Goal: Information Seeking & Learning: Find contact information

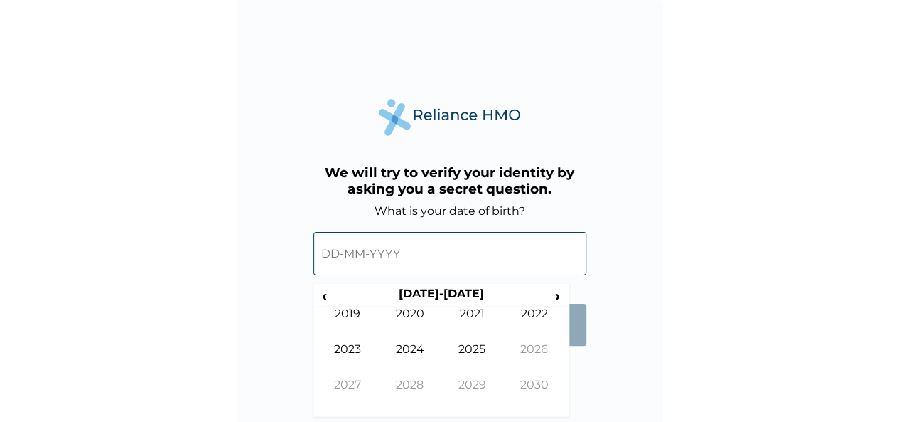
click at [374, 263] on input "text" at bounding box center [450, 253] width 273 height 43
click at [562, 294] on span "›" at bounding box center [558, 296] width 16 height 18
click at [328, 294] on span "‹" at bounding box center [324, 296] width 15 height 18
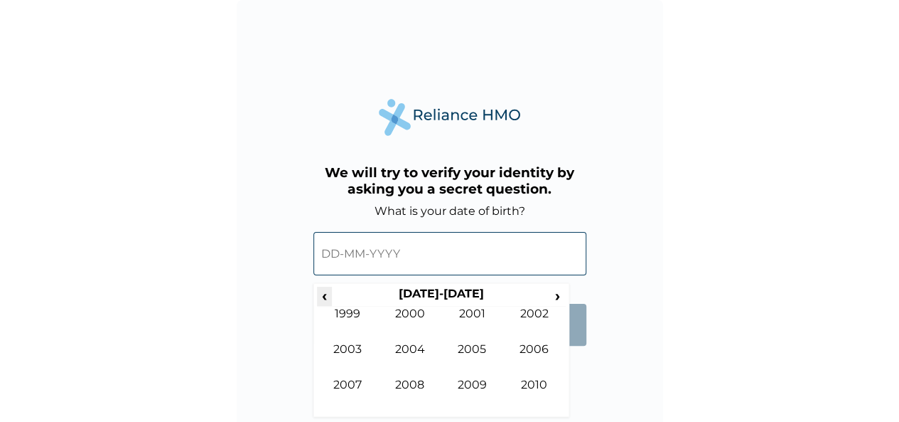
click at [328, 294] on span "‹" at bounding box center [324, 296] width 15 height 18
click at [557, 296] on span "›" at bounding box center [558, 296] width 16 height 18
click at [413, 346] on td "1984" at bounding box center [410, 360] width 63 height 36
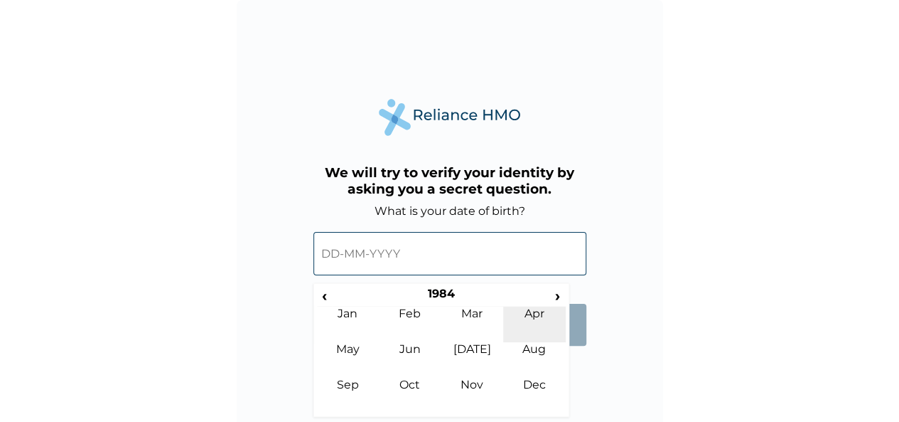
click at [542, 319] on td "Apr" at bounding box center [534, 324] width 63 height 36
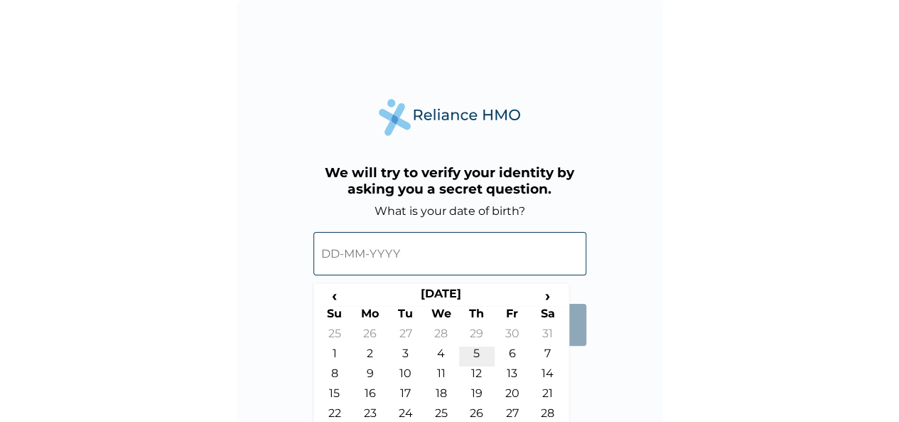
click at [479, 353] on td "5" at bounding box center [477, 356] width 36 height 20
type input "05-04-1984"
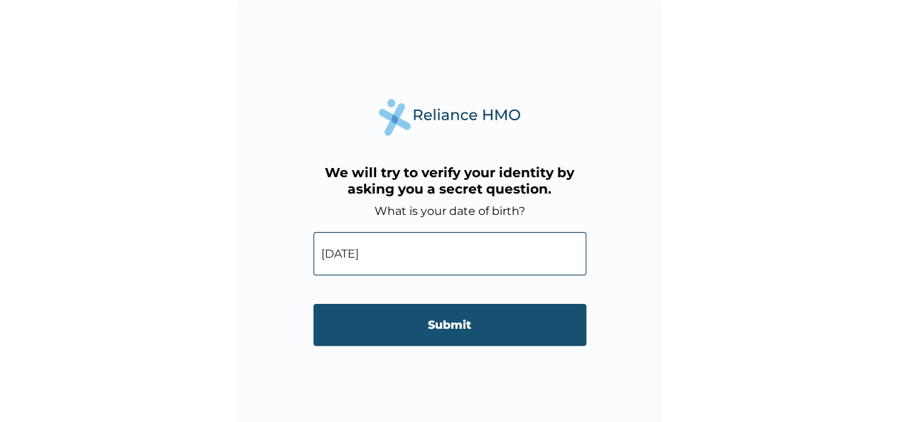
click at [456, 327] on input "Submit" at bounding box center [450, 325] width 273 height 42
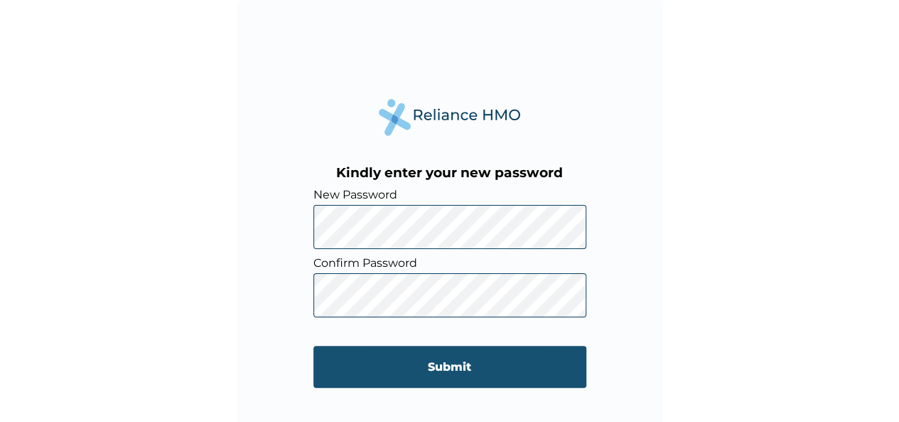
click at [410, 369] on input "Submit" at bounding box center [450, 367] width 273 height 42
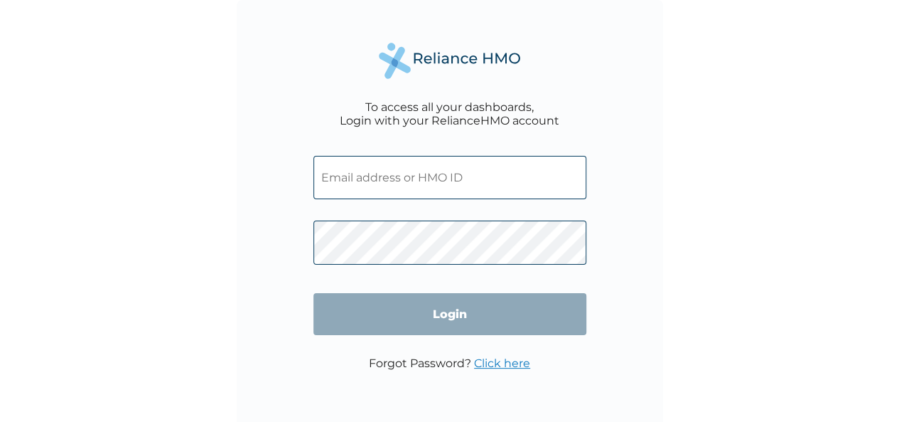
click at [434, 187] on input "text" at bounding box center [450, 177] width 273 height 43
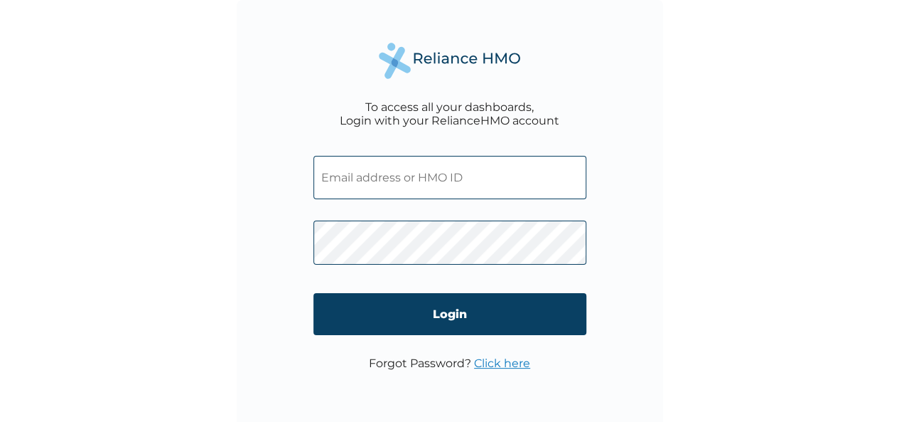
click at [431, 184] on input "text" at bounding box center [450, 177] width 273 height 43
click at [397, 178] on input "text" at bounding box center [450, 177] width 273 height 43
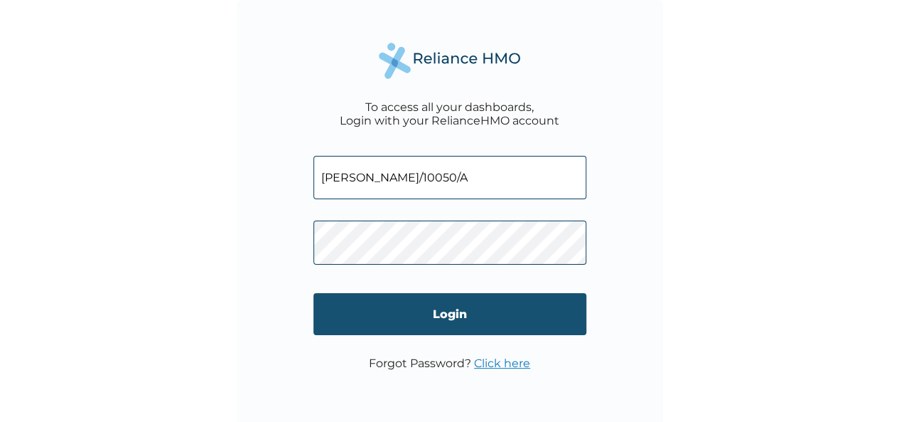
type input "[PERSON_NAME]/10050/A"
click at [406, 308] on input "Login" at bounding box center [450, 314] width 273 height 42
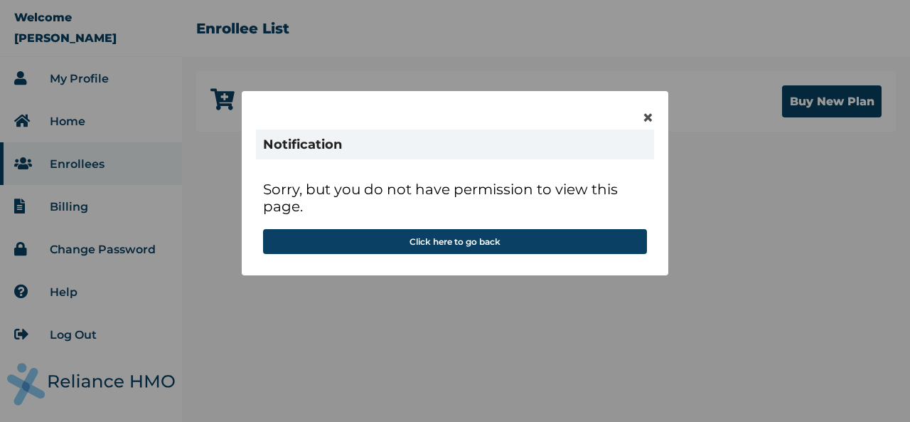
click at [802, 308] on div "× Notification Sorry, but you do not have permission to view this page. Click h…" at bounding box center [455, 211] width 910 height 422
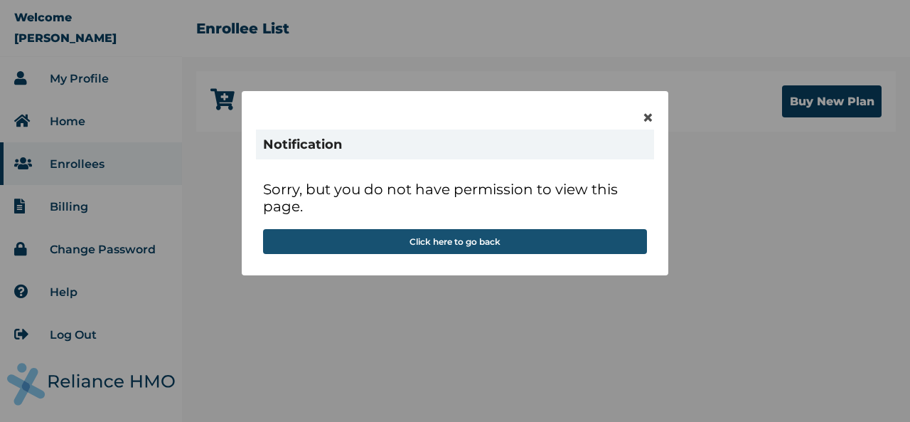
click at [454, 240] on button "Click here to go back" at bounding box center [455, 241] width 384 height 25
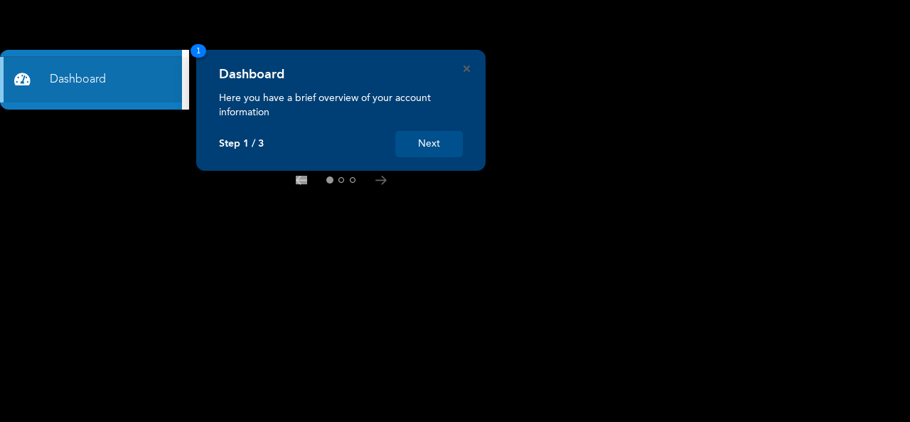
click at [436, 143] on button "Next" at bounding box center [429, 144] width 68 height 26
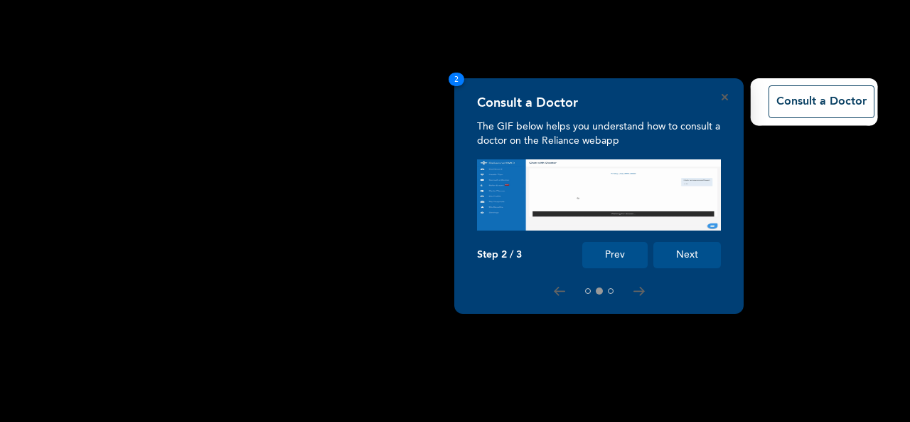
click at [686, 257] on button "Next" at bounding box center [687, 255] width 68 height 26
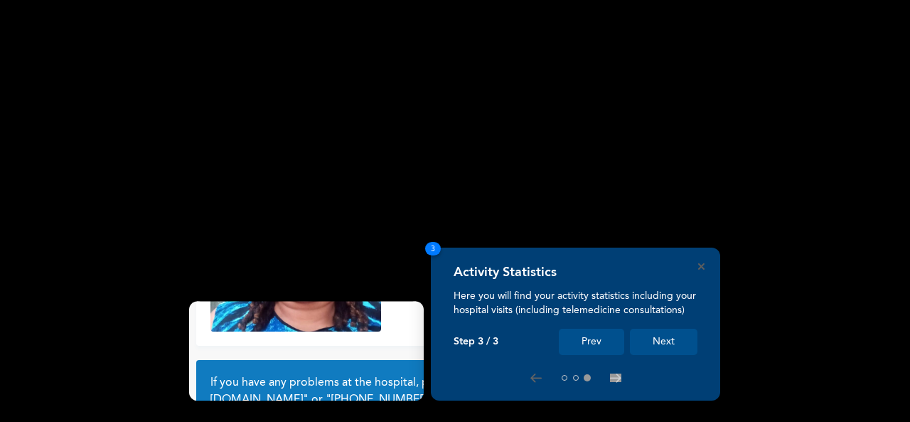
scroll to position [129, 0]
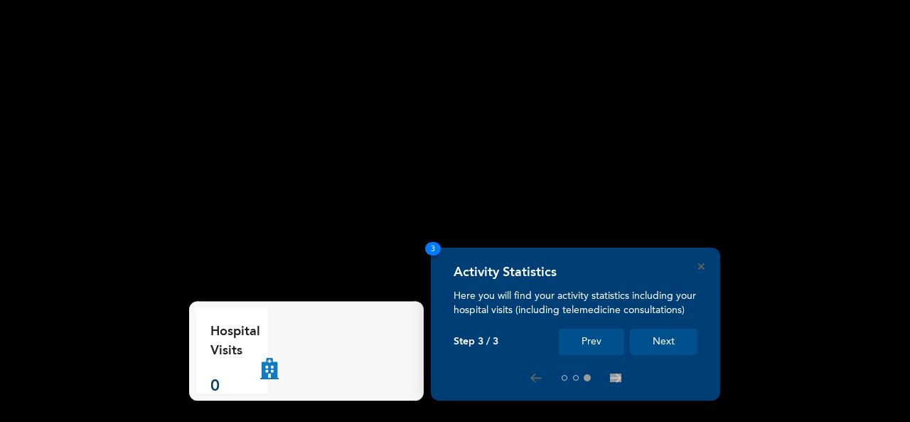
click at [670, 338] on button "Next" at bounding box center [664, 341] width 68 height 26
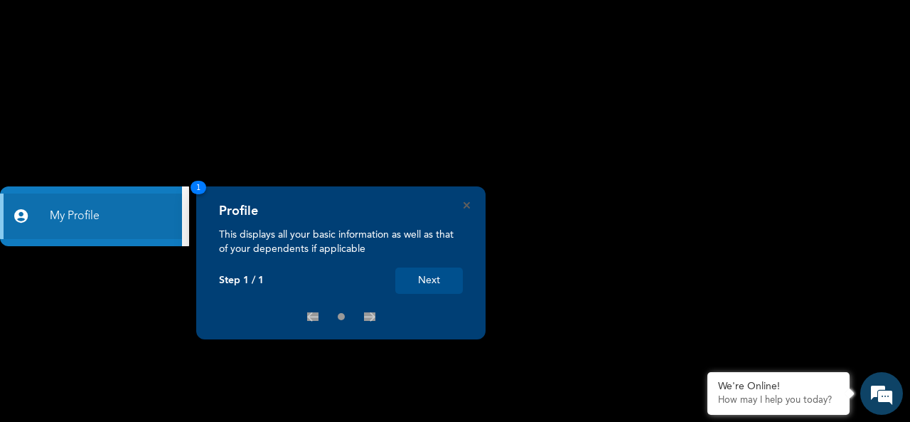
click at [419, 278] on button "Next" at bounding box center [429, 280] width 68 height 26
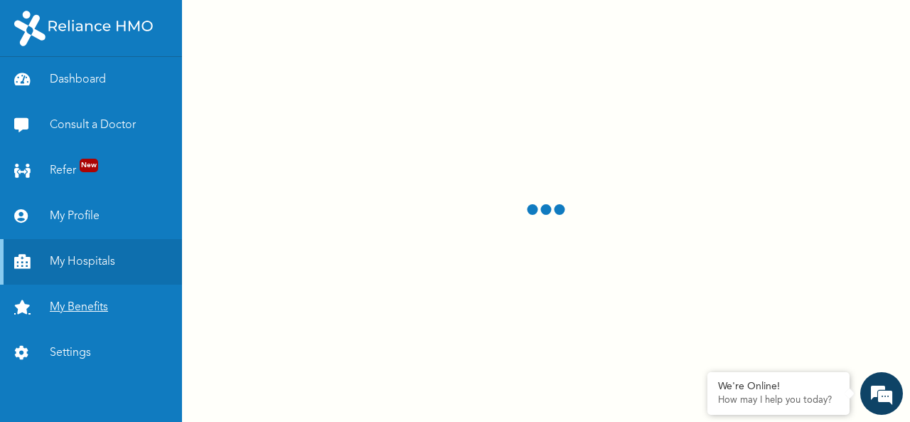
click at [103, 298] on link "My Benefits" at bounding box center [91, 307] width 182 height 46
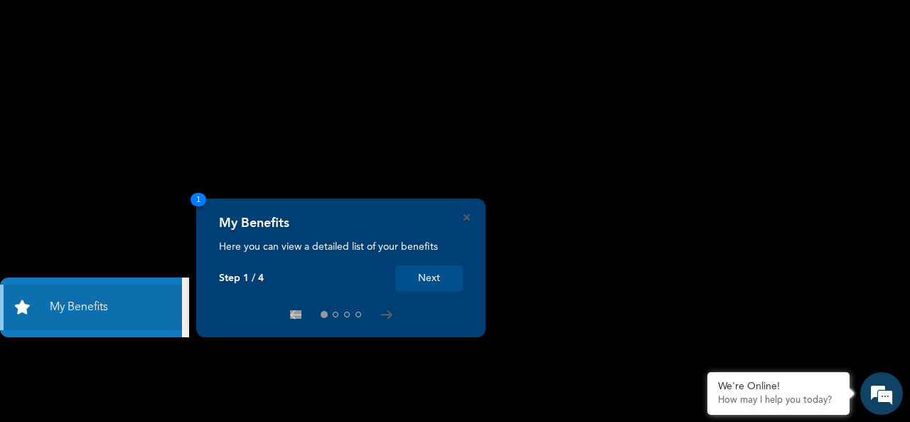
click at [430, 277] on button "Next" at bounding box center [429, 278] width 68 height 26
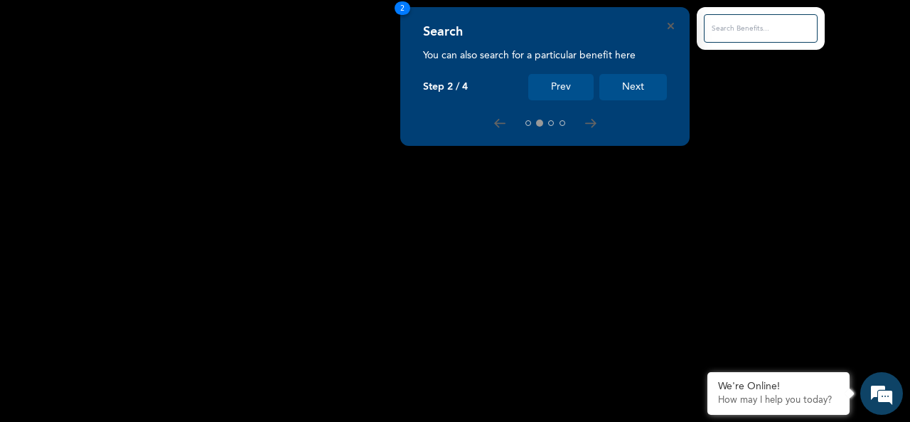
click at [638, 82] on button "Next" at bounding box center [633, 87] width 68 height 26
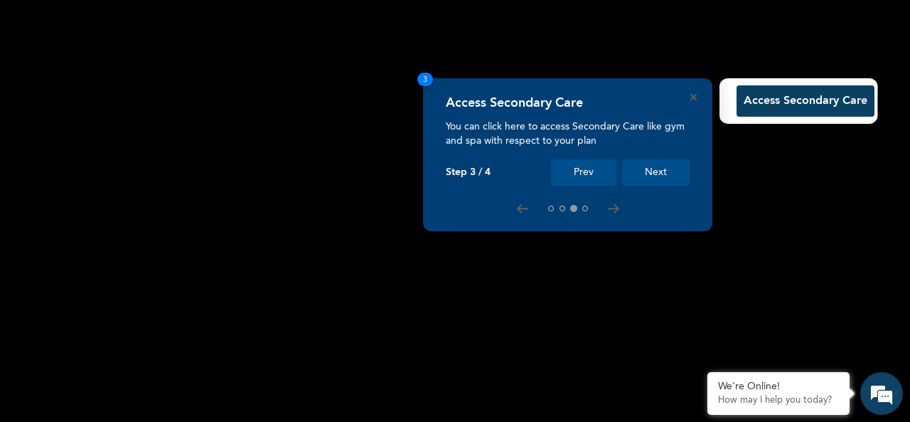
click at [666, 171] on button "Next" at bounding box center [656, 172] width 68 height 26
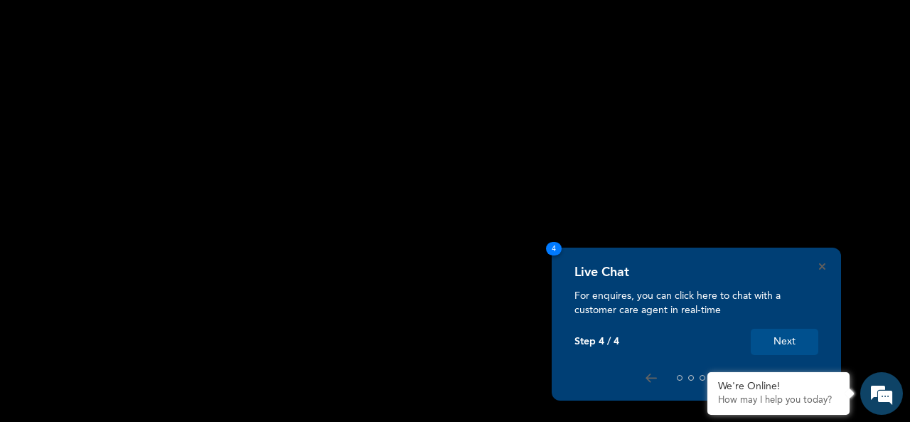
click at [781, 342] on button "Next" at bounding box center [785, 341] width 68 height 26
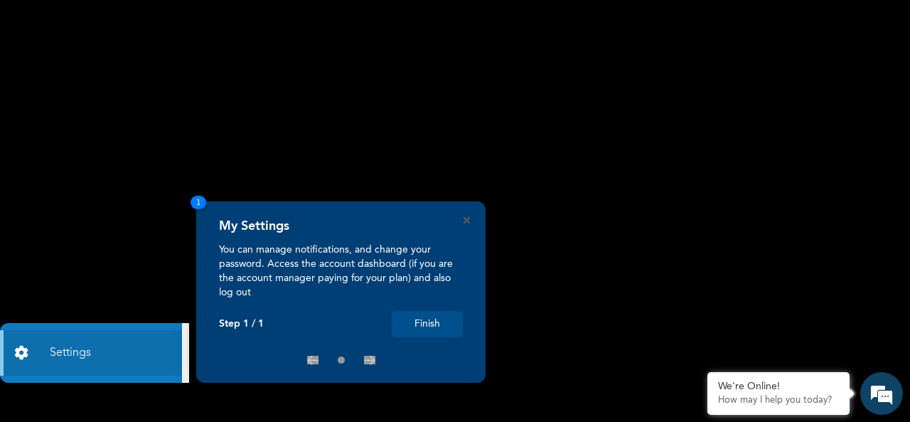
click at [435, 323] on button "Finish" at bounding box center [427, 324] width 71 height 26
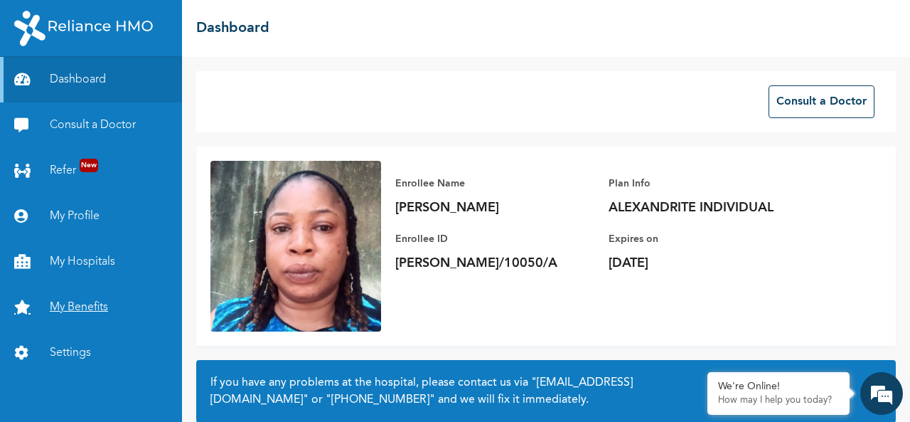
click at [74, 304] on link "My Benefits" at bounding box center [91, 307] width 182 height 46
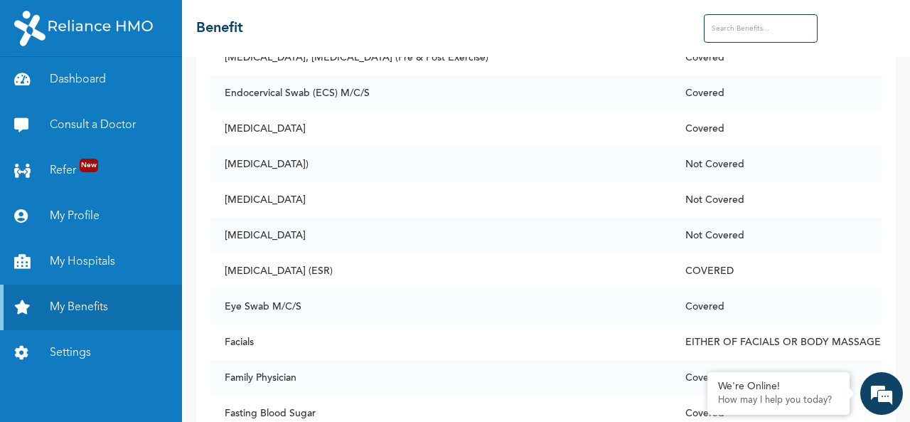
scroll to position [2986, 0]
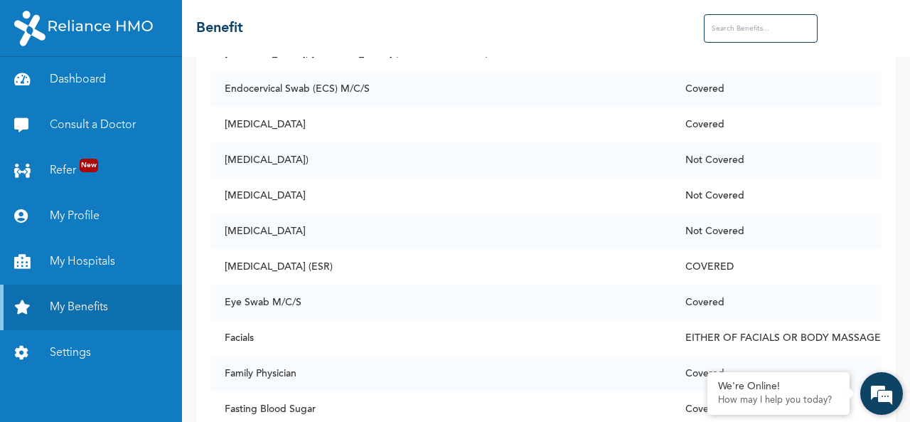
click at [881, 392] on em at bounding box center [881, 393] width 38 height 38
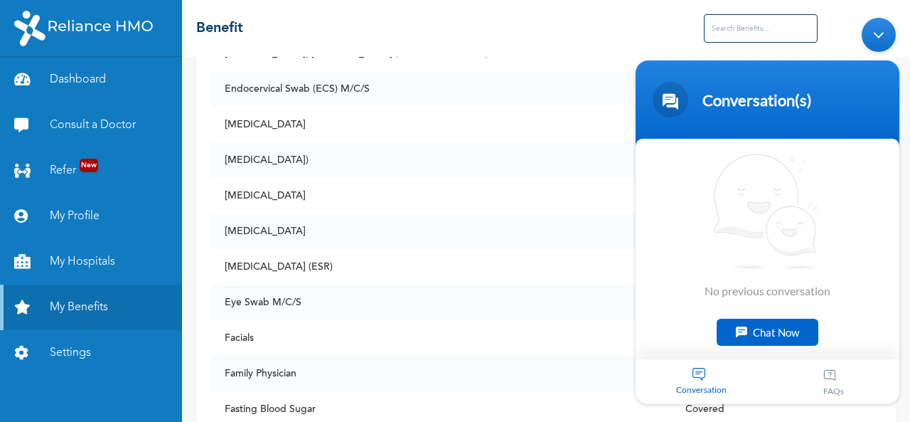
click at [771, 333] on div "Chat Now" at bounding box center [768, 331] width 102 height 27
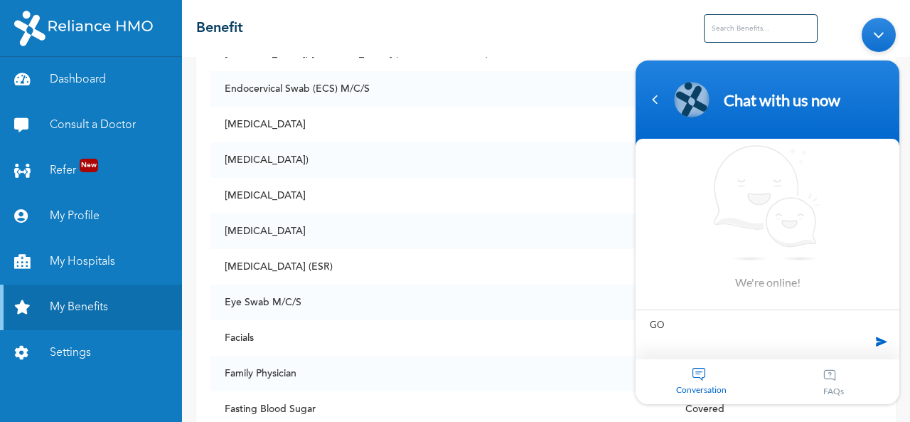
type textarea "G"
type textarea "Good day......trust your good"
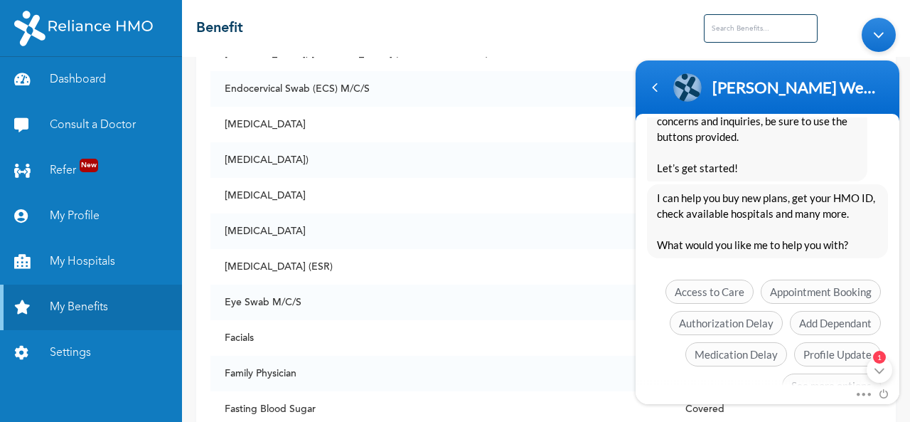
scroll to position [361, 0]
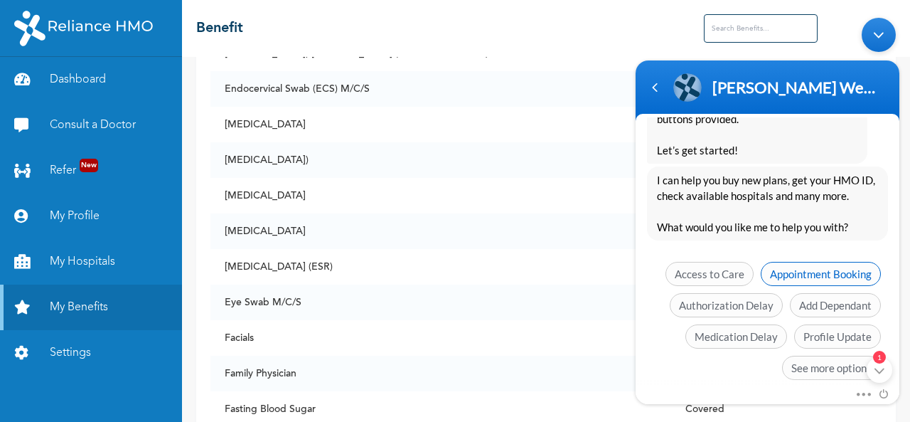
click at [784, 265] on span "Appointment Booking" at bounding box center [821, 273] width 120 height 24
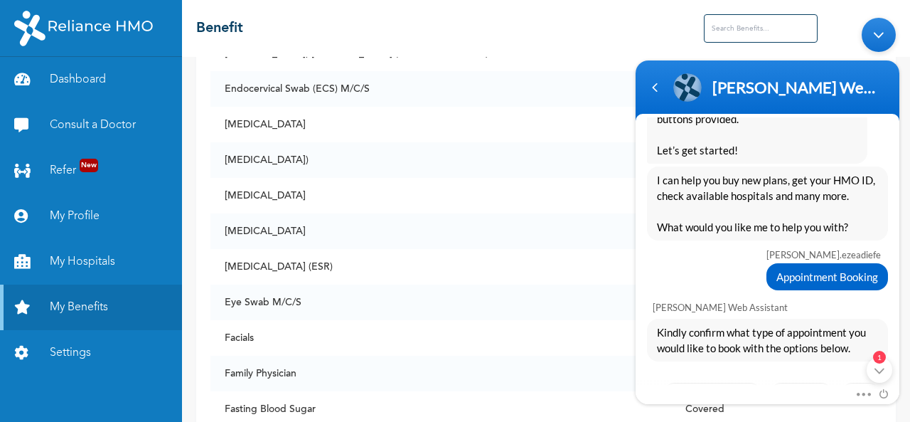
click at [791, 373] on div "Kindly confirm what type of appointment you would like to book with the options…" at bounding box center [768, 381] width 264 height 127
click at [765, 391] on div "Mute Send email" at bounding box center [768, 394] width 264 height 18
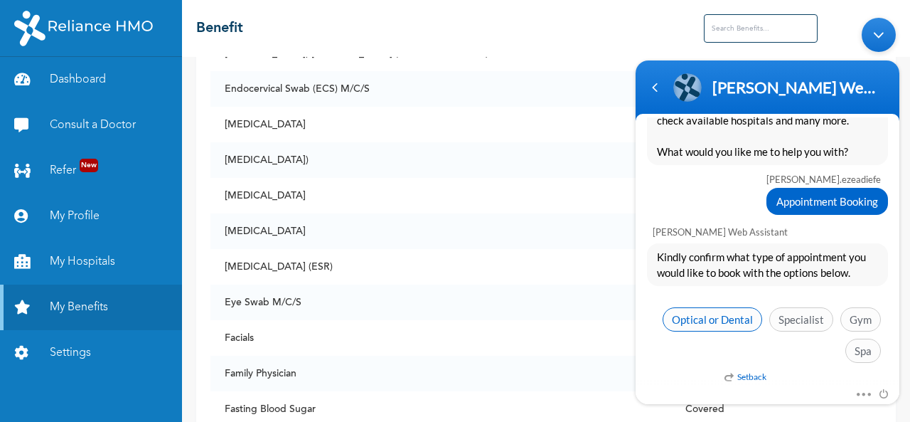
click at [715, 320] on span "Optical or Dental" at bounding box center [713, 318] width 100 height 24
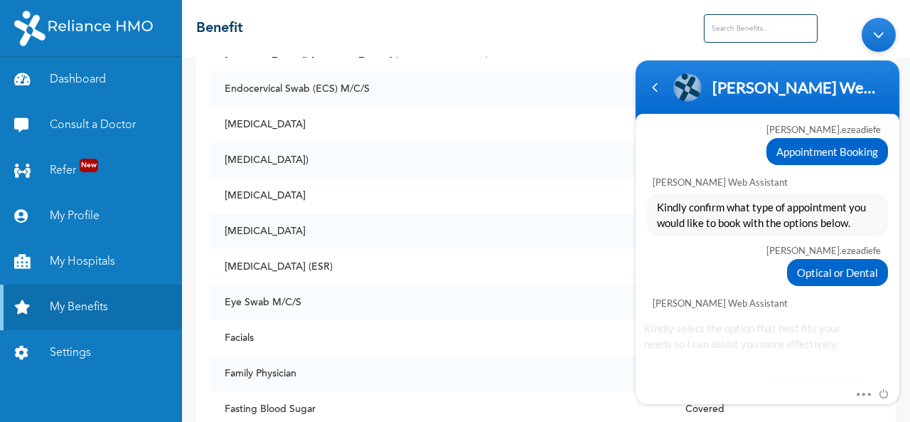
scroll to position [556, 0]
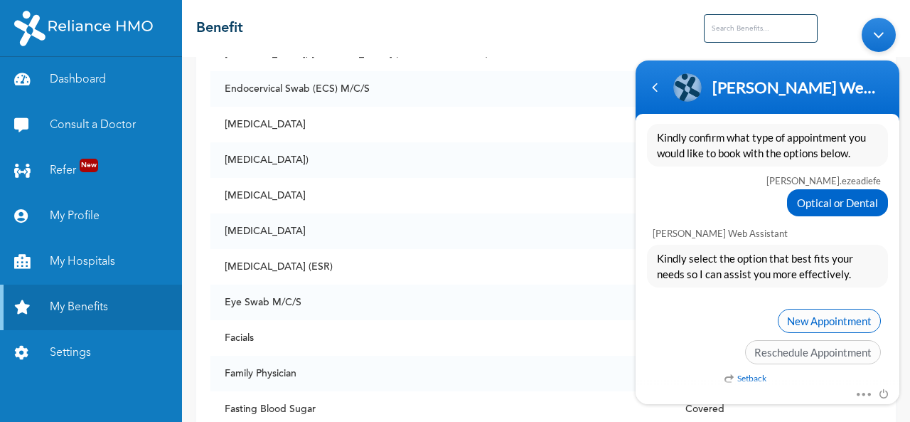
click at [794, 315] on span "New Appointment" at bounding box center [829, 320] width 103 height 24
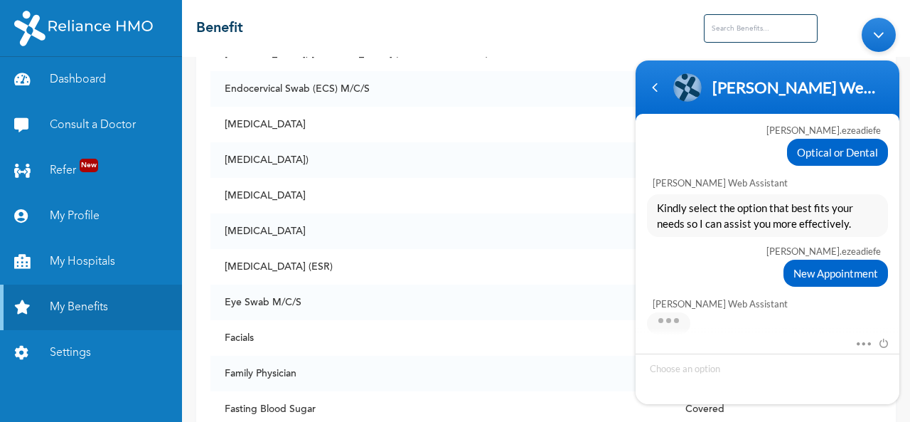
scroll to position [646, 0]
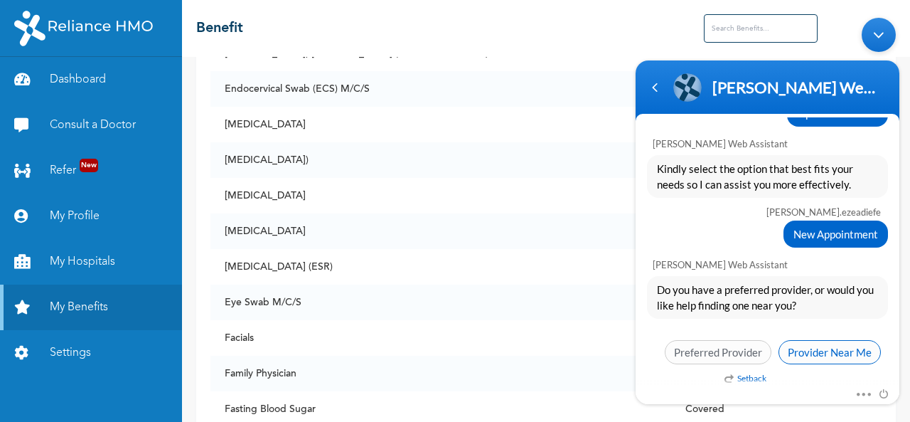
click at [816, 342] on span "Provider Near Me" at bounding box center [830, 351] width 102 height 24
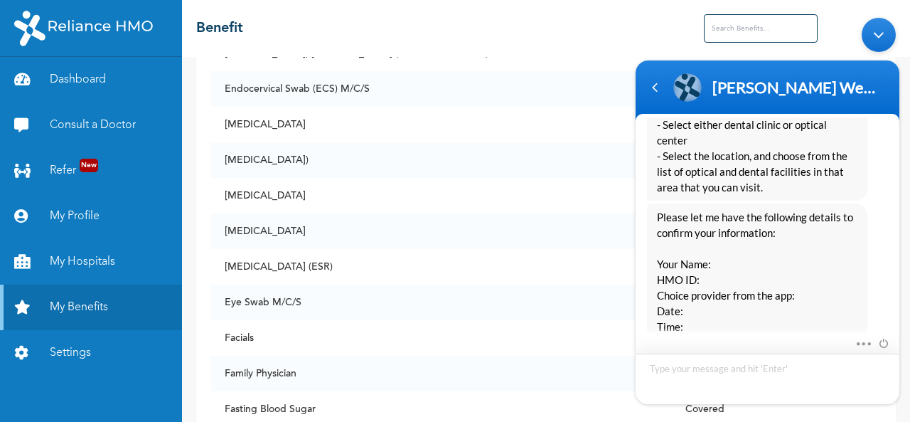
scroll to position [997, 0]
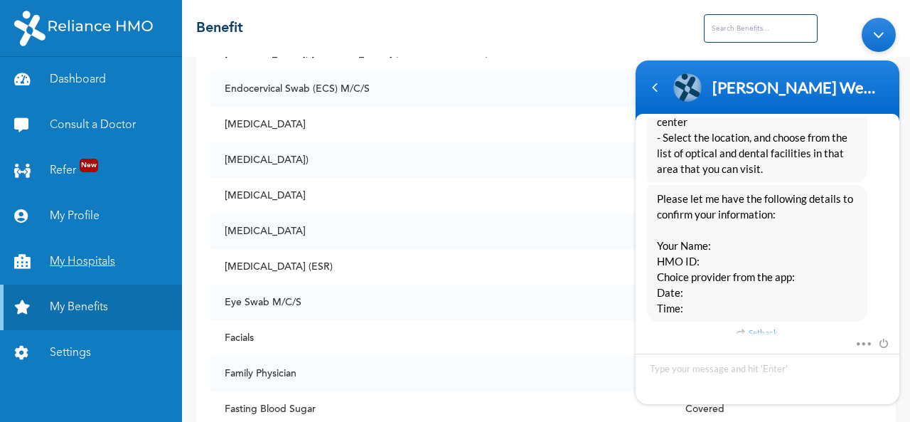
click at [96, 258] on link "My Hospitals" at bounding box center [91, 262] width 182 height 46
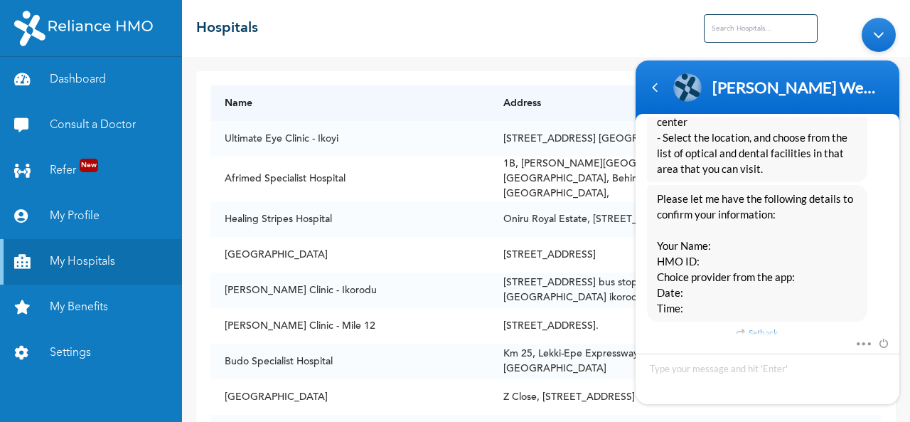
click at [749, 24] on body "[PERSON_NAME] Web Assistant Enrollee Web App Assistant [PERSON_NAME].ezeadiefe …" at bounding box center [768, 210] width 278 height 400
click at [722, 21] on body "[PERSON_NAME] Web Assistant Enrollee Web App Assistant [PERSON_NAME].ezeadiefe …" at bounding box center [768, 210] width 278 height 400
click at [720, 28] on body "[PERSON_NAME] Web Assistant Enrollee Web App Assistant [PERSON_NAME].ezeadiefe …" at bounding box center [768, 210] width 278 height 400
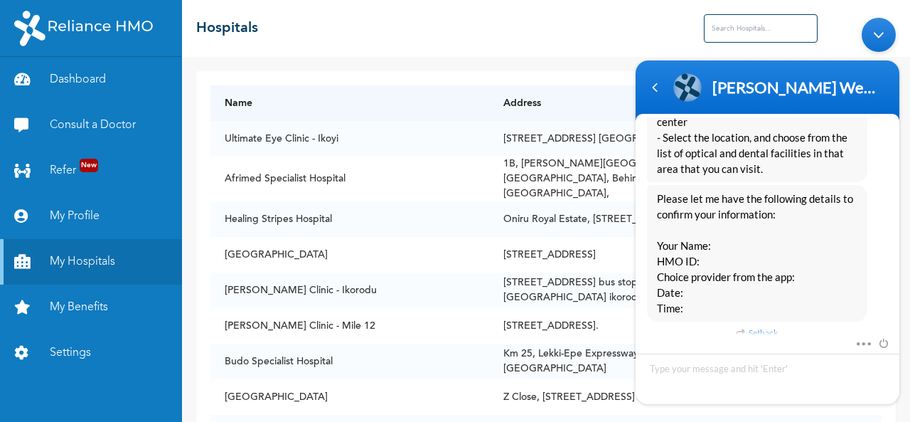
click at [720, 28] on body "[PERSON_NAME] Web Assistant Enrollee Web App Assistant [PERSON_NAME].ezeadiefe …" at bounding box center [768, 210] width 278 height 400
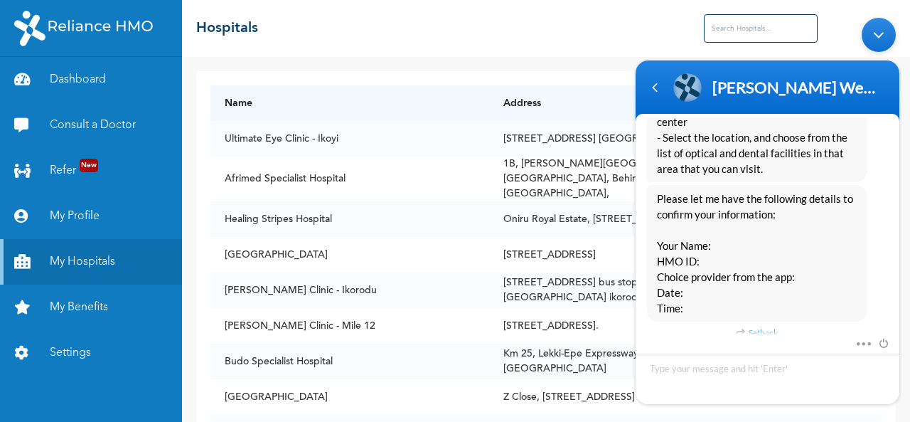
click at [882, 28] on div "Minimize live chat window" at bounding box center [879, 34] width 34 height 34
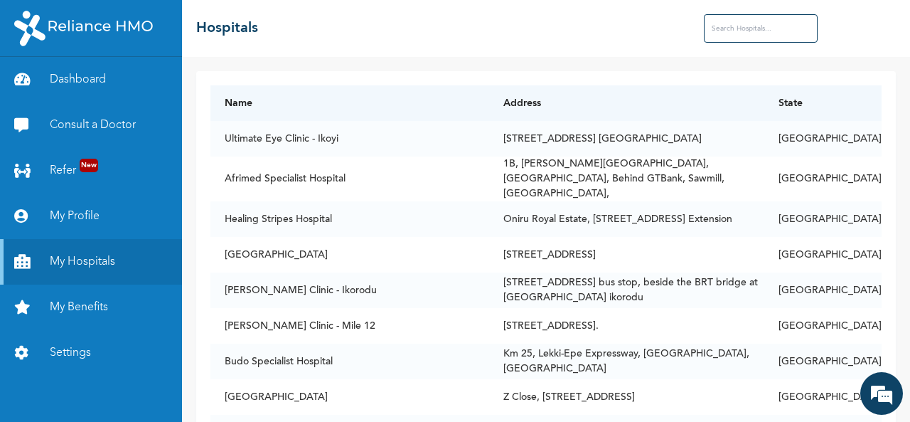
click at [758, 31] on input "text" at bounding box center [761, 28] width 114 height 28
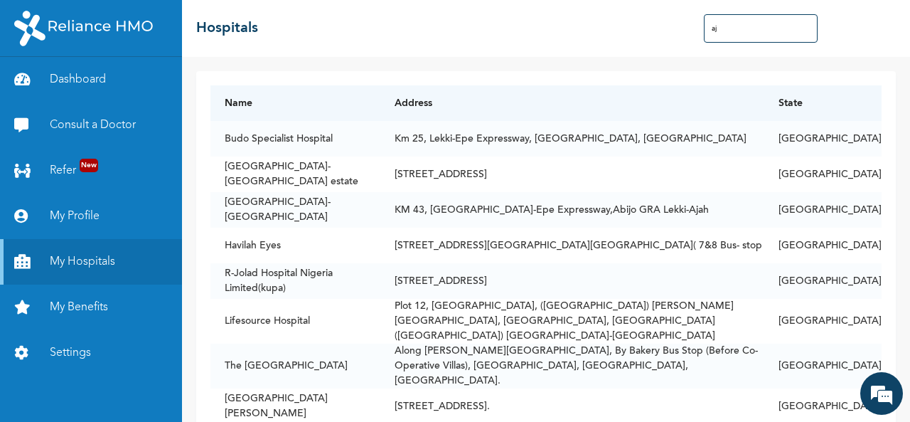
type input "a"
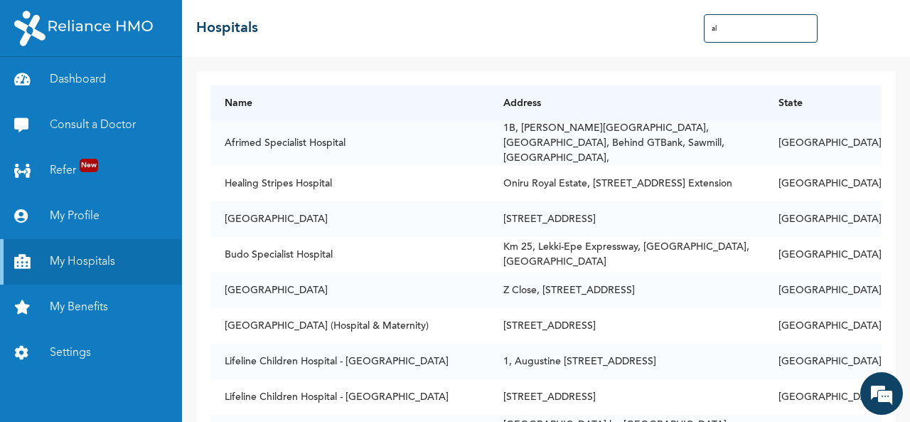
type input "a"
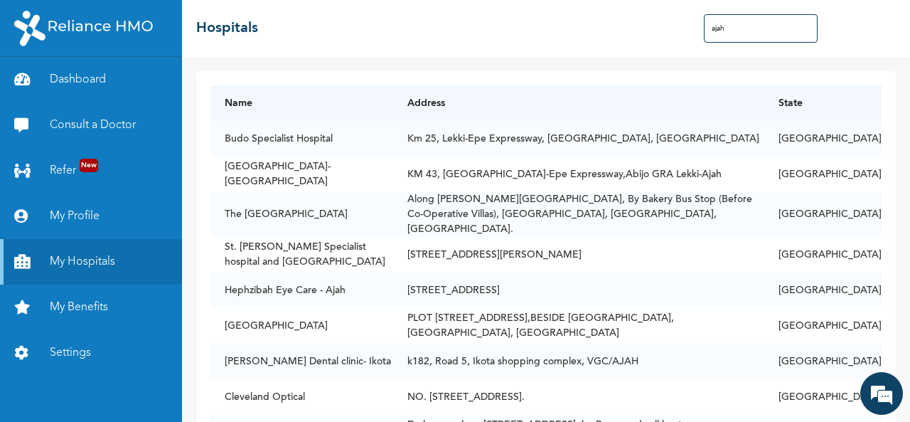
drag, startPoint x: 731, startPoint y: 28, endPoint x: 693, endPoint y: 26, distance: 38.4
click at [693, 26] on div "☰ Hospitals ajah" at bounding box center [546, 28] width 728 height 57
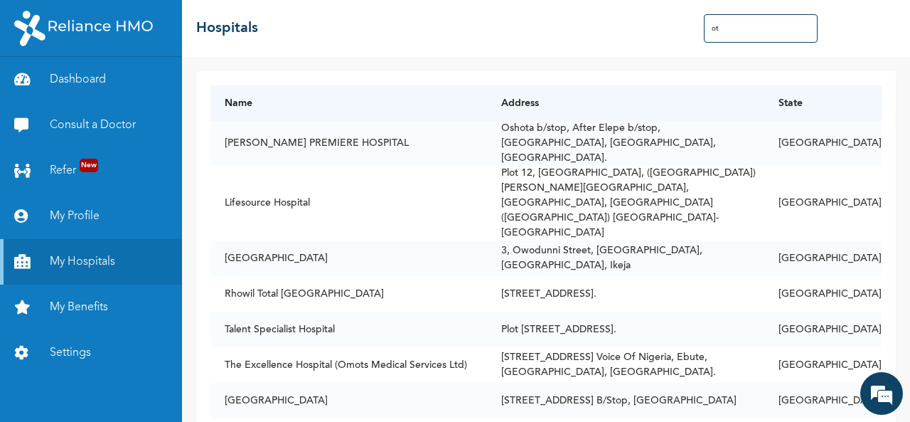
type input "o"
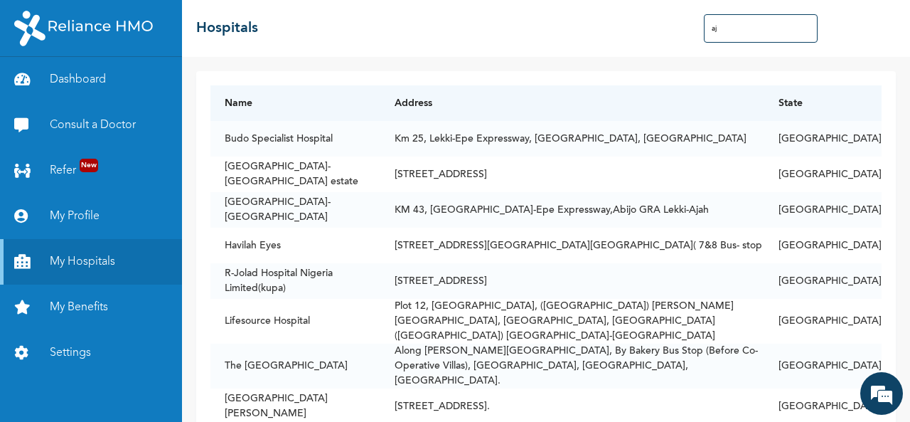
type input "a"
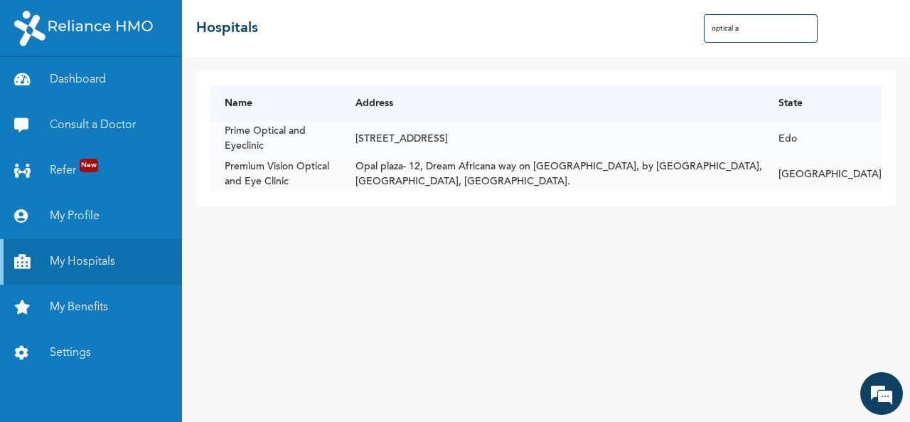
type input "optical a"
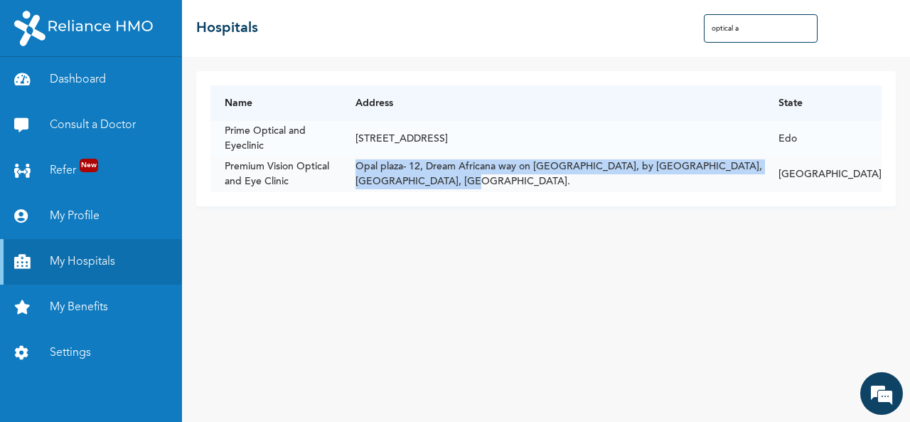
drag, startPoint x: 440, startPoint y: 182, endPoint x: 396, endPoint y: 162, distance: 48.4
click at [396, 162] on td "Opal plaza- 12, Dream Africana way on [GEOGRAPHIC_DATA], by [GEOGRAPHIC_DATA], …" at bounding box center [552, 174] width 423 height 36
copy td "Opal plaza- 12, Dream Africana way on [GEOGRAPHIC_DATA], by [GEOGRAPHIC_DATA], …"
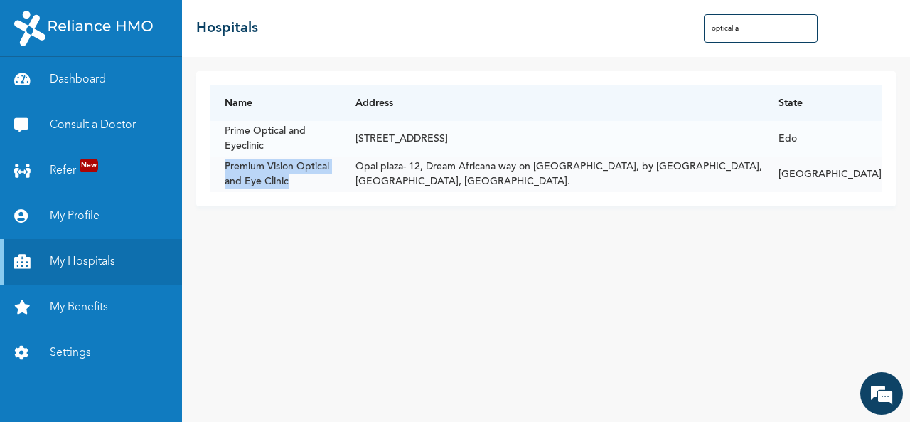
drag, startPoint x: 254, startPoint y: 187, endPoint x: 219, endPoint y: 167, distance: 40.1
click at [219, 167] on td "Premium Vision Optical and Eye Clinic" at bounding box center [275, 174] width 131 height 36
copy td "Premium Vision Optical and Eye Clinic"
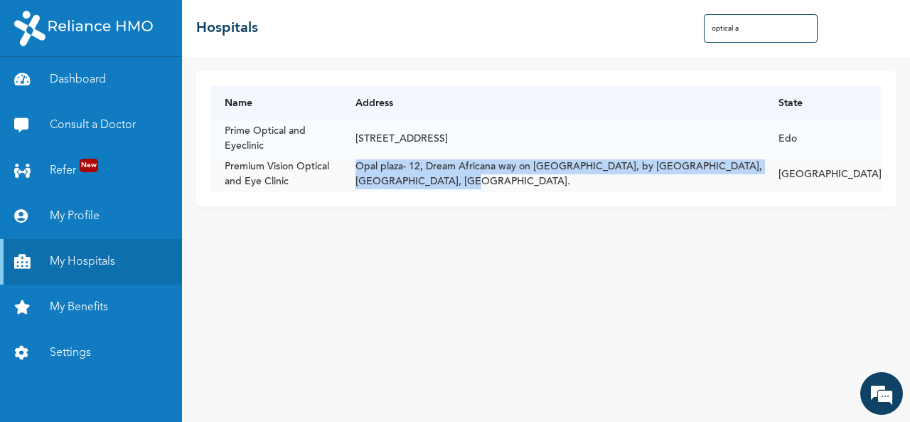
drag, startPoint x: 432, startPoint y: 181, endPoint x: 404, endPoint y: 166, distance: 31.5
click at [404, 166] on td "Opal plaza- 12, Dream Africana way on [GEOGRAPHIC_DATA], by [GEOGRAPHIC_DATA], …" at bounding box center [552, 174] width 423 height 36
copy td "Opal plaza- 12, Dream Africana way on [GEOGRAPHIC_DATA], by [GEOGRAPHIC_DATA], …"
